Goal: Information Seeking & Learning: Understand process/instructions

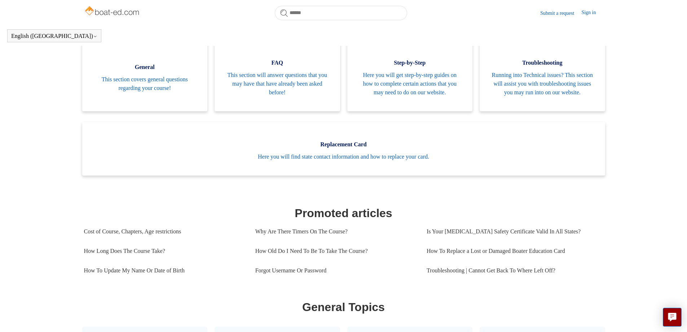
scroll to position [160, 0]
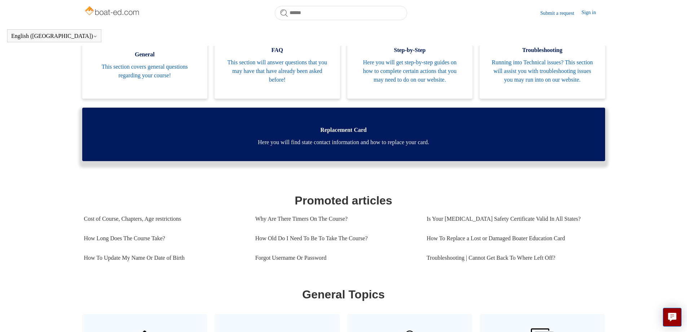
click at [404, 147] on span "Here you will find state contact information and how to replace your card." at bounding box center [344, 142] width 502 height 9
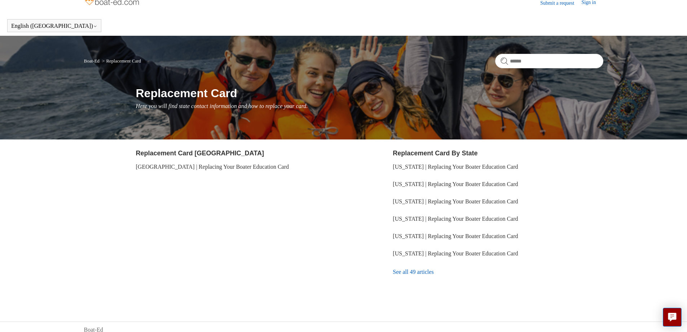
scroll to position [16, 0]
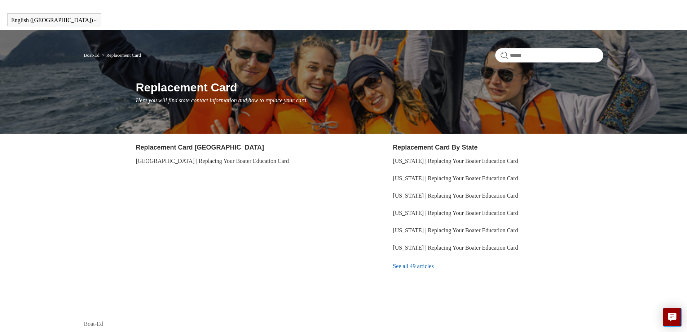
click at [410, 264] on link "See all 49 articles" at bounding box center [498, 265] width 210 height 19
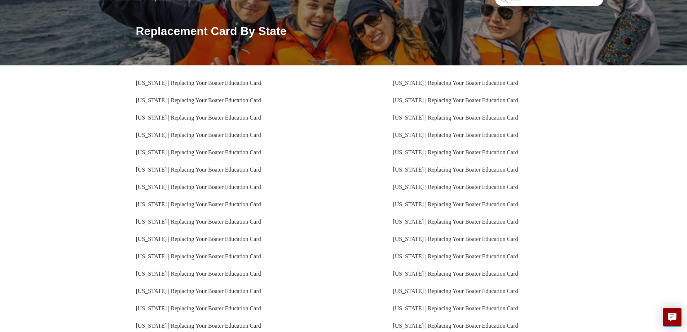
scroll to position [108, 0]
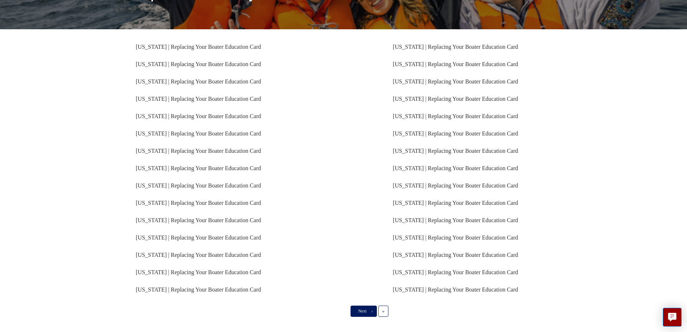
click at [370, 312] on link "Next ›" at bounding box center [364, 310] width 26 height 11
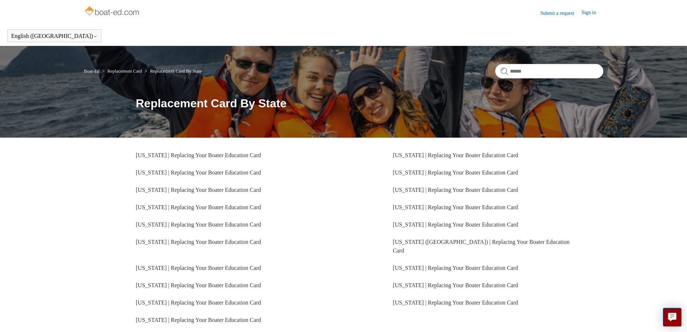
scroll to position [36, 0]
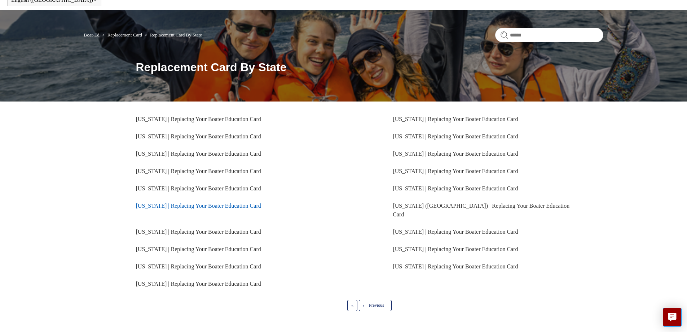
click at [158, 205] on link "Florida | Replacing Your Boater Education Card" at bounding box center [198, 205] width 125 height 6
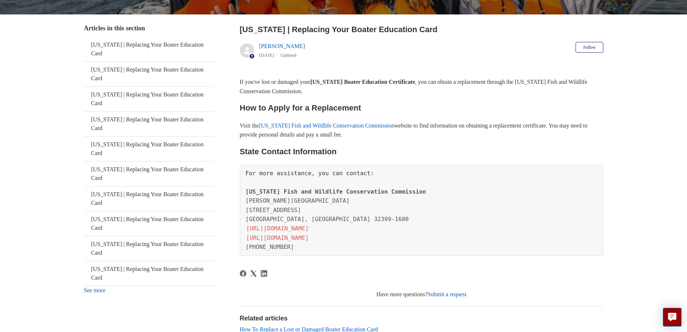
scroll to position [108, 0]
